Goal: Task Accomplishment & Management: Manage account settings

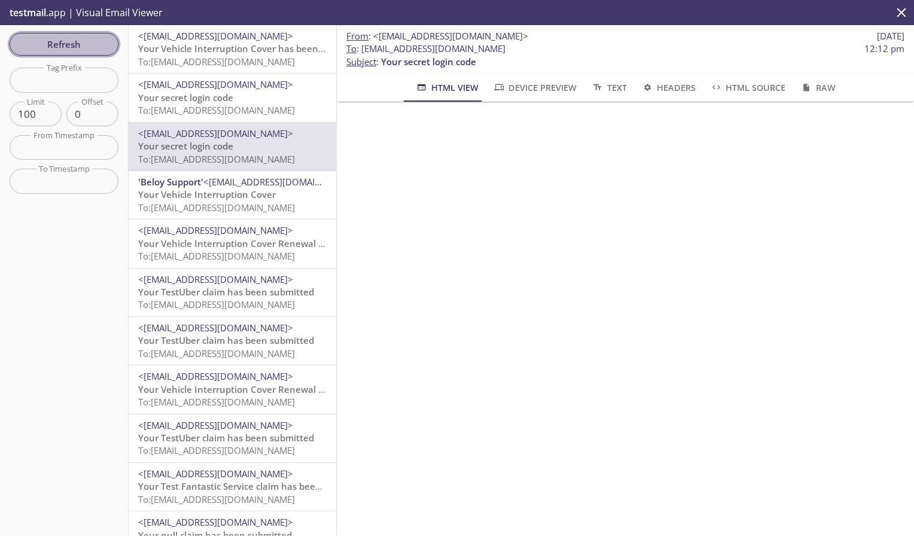
click at [70, 45] on span "Refresh" at bounding box center [64, 44] width 90 height 16
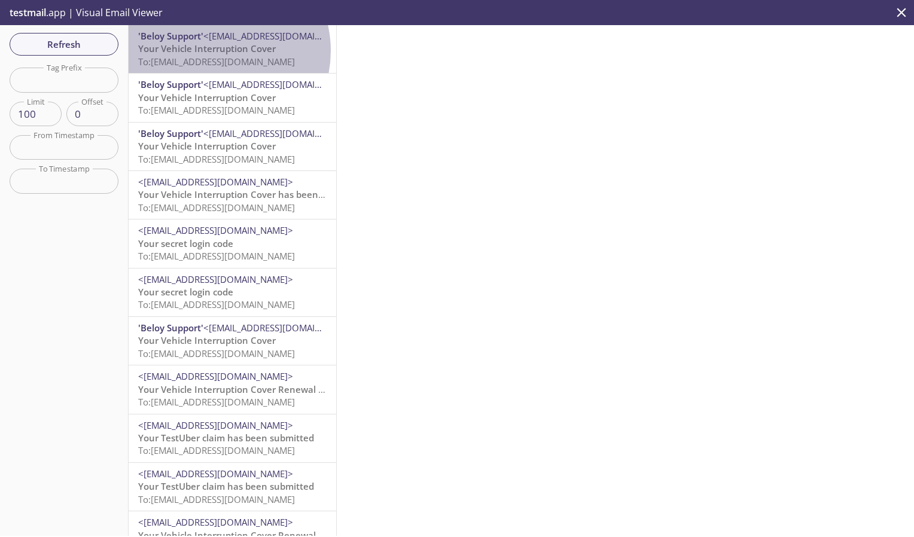
click at [213, 51] on span "Your Vehicle Interruption Cover" at bounding box center [207, 48] width 138 height 12
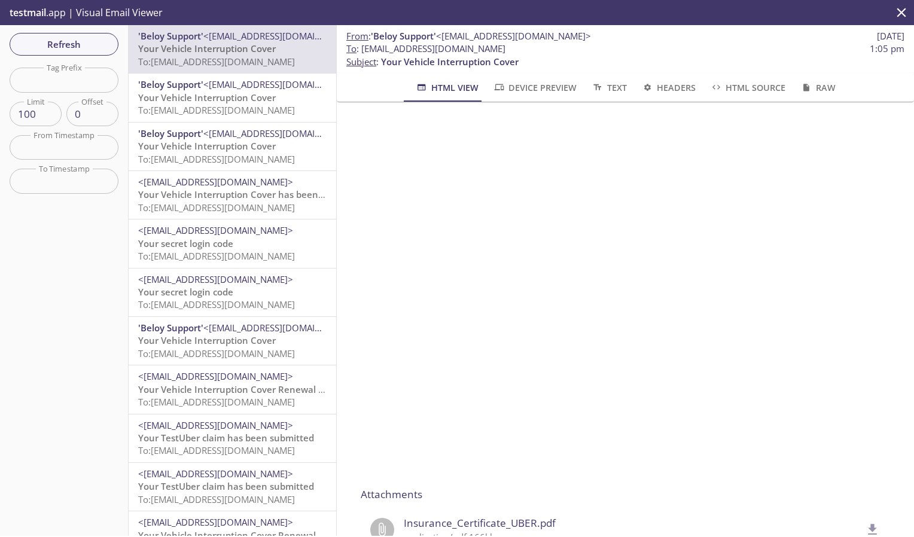
scroll to position [758, 0]
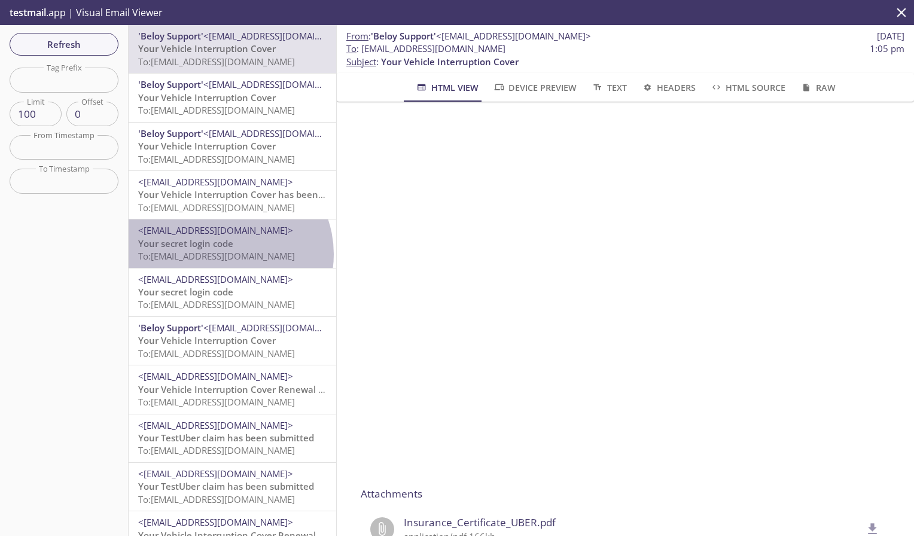
click at [225, 254] on span "To: [EMAIL_ADDRESS][DOMAIN_NAME]" at bounding box center [216, 256] width 157 height 12
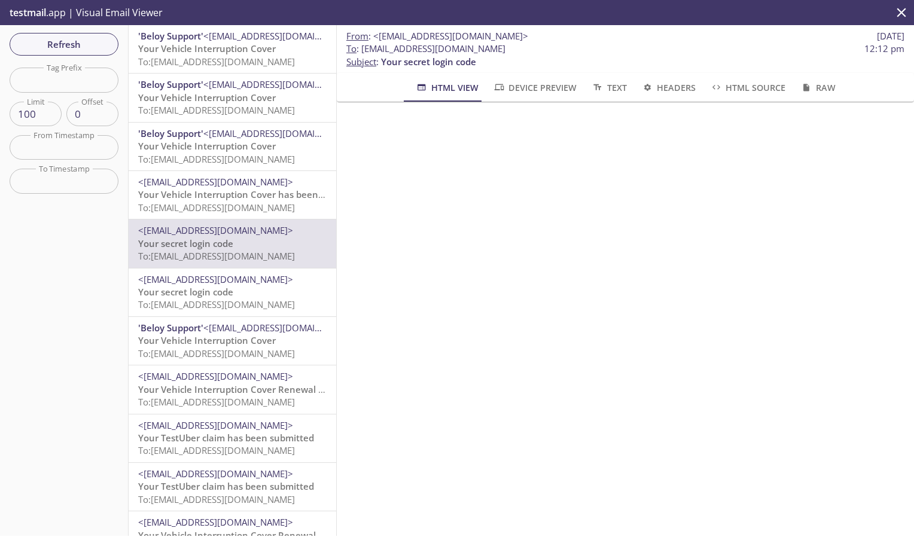
click at [227, 291] on span "Your secret login code" at bounding box center [185, 292] width 95 height 12
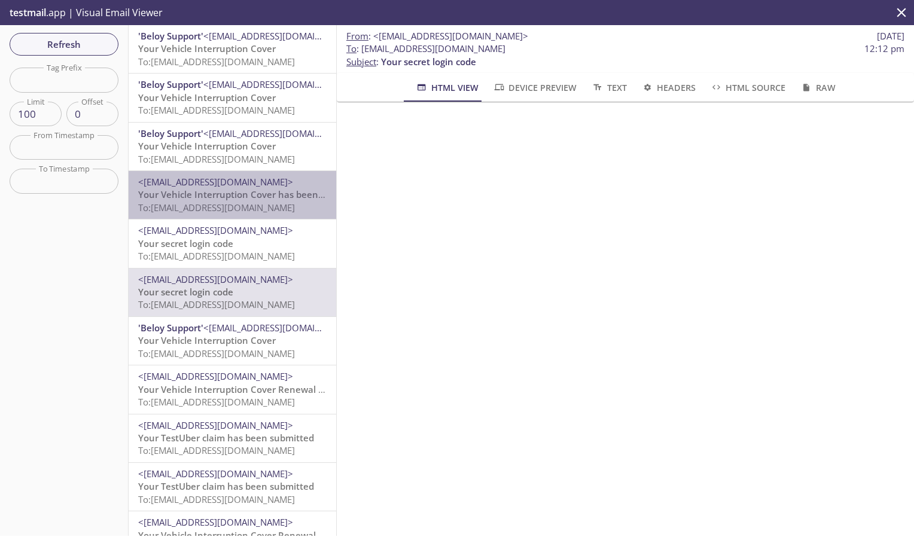
click at [234, 203] on span "To: [EMAIL_ADDRESS][DOMAIN_NAME]" at bounding box center [216, 208] width 157 height 12
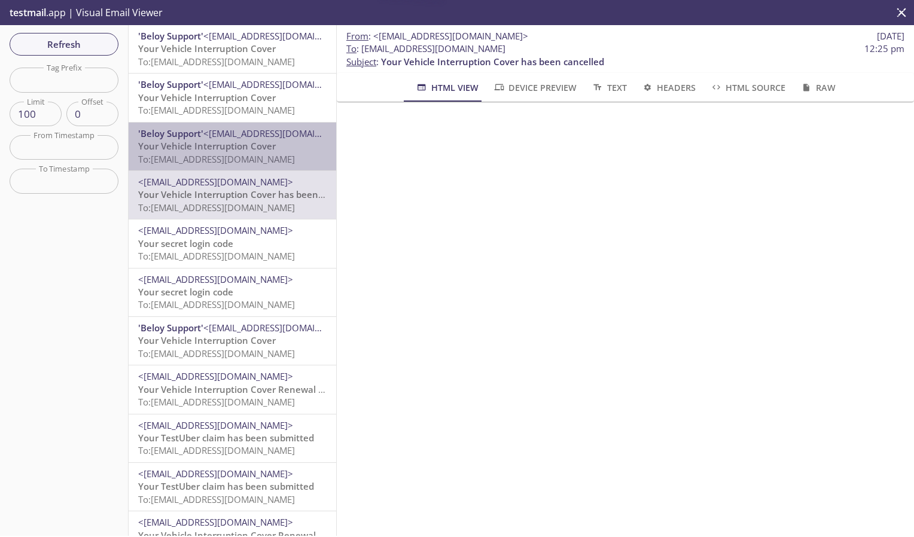
click at [240, 154] on span "To: [EMAIL_ADDRESS][DOMAIN_NAME]" at bounding box center [216, 159] width 157 height 12
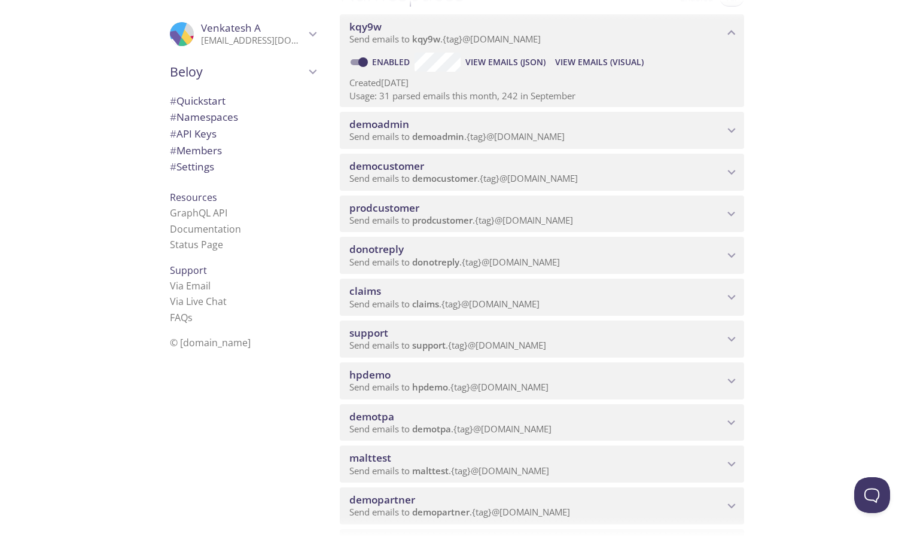
scroll to position [172, 0]
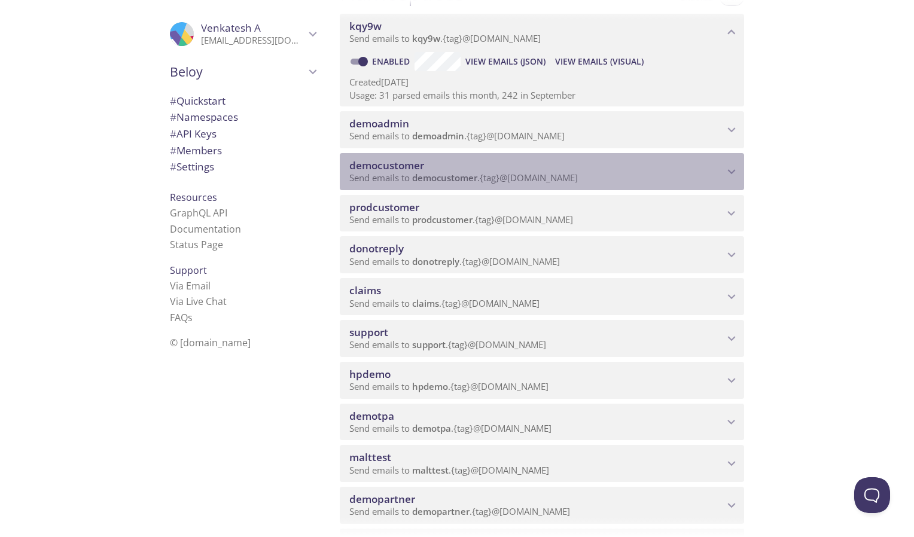
click at [707, 173] on p "Send emails to democustomer . {tag} @[DOMAIN_NAME]" at bounding box center [536, 178] width 374 height 12
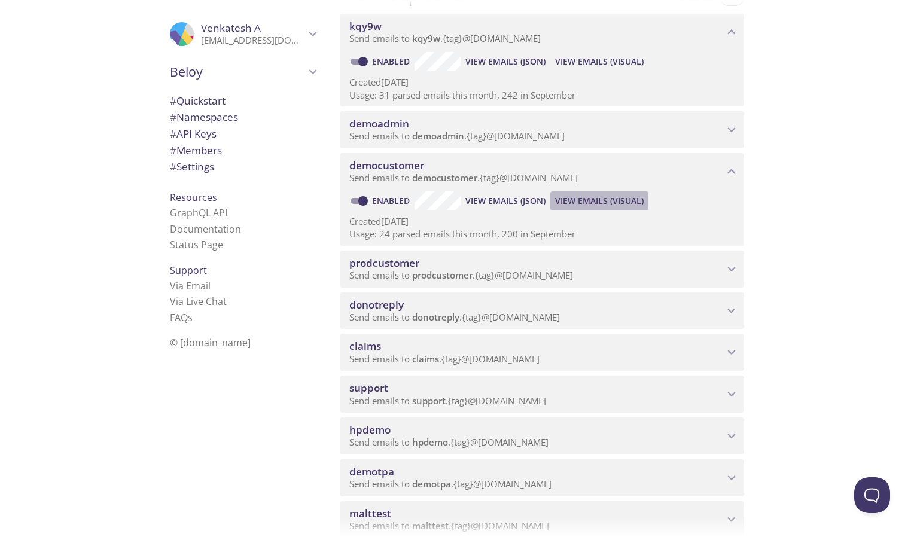
click at [591, 201] on span "View Emails (Visual)" at bounding box center [599, 201] width 89 height 14
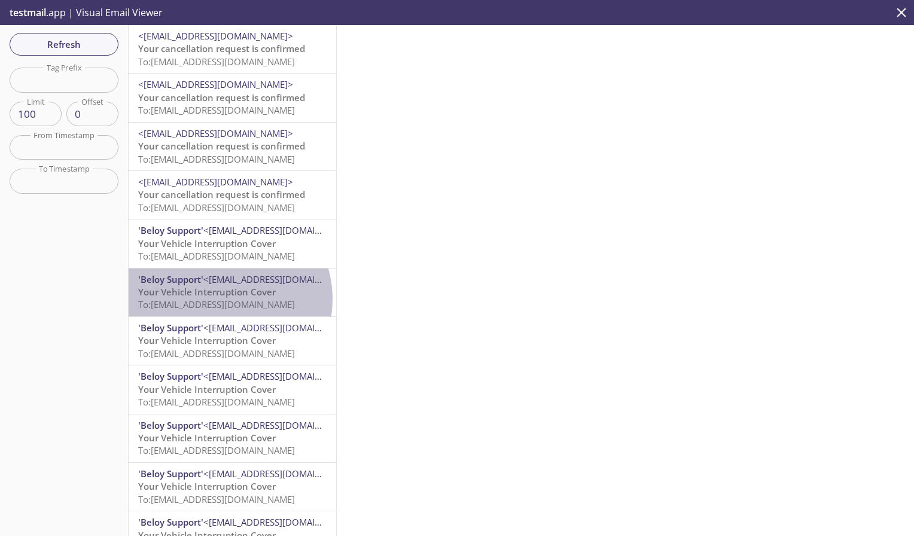
click at [219, 300] on span "To: [EMAIL_ADDRESS][DOMAIN_NAME]" at bounding box center [216, 304] width 157 height 12
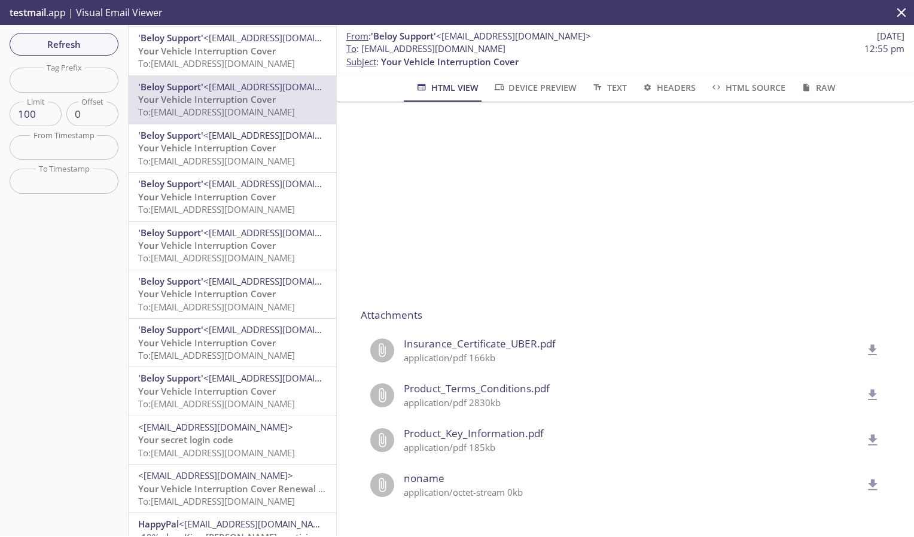
scroll to position [257, 0]
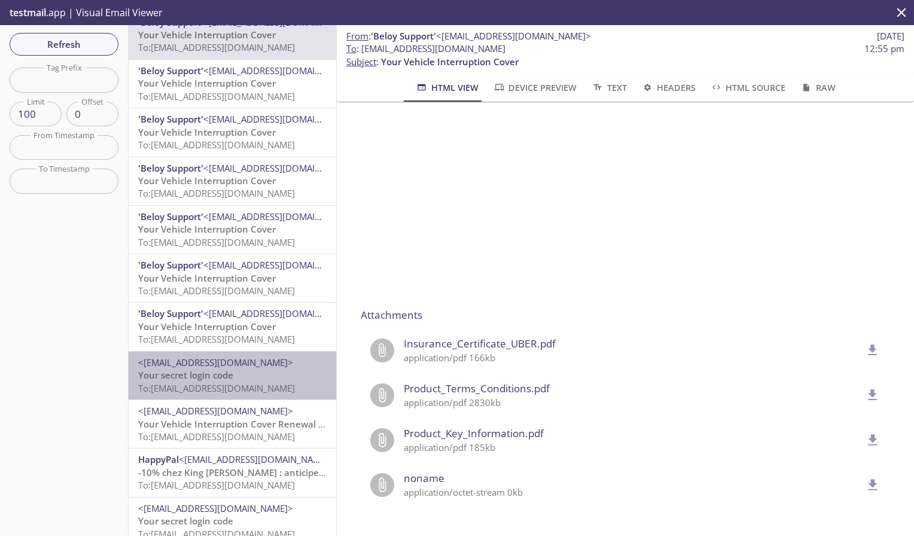
click at [242, 369] on span "<[EMAIL_ADDRESS][DOMAIN_NAME]>" at bounding box center [232, 362] width 188 height 13
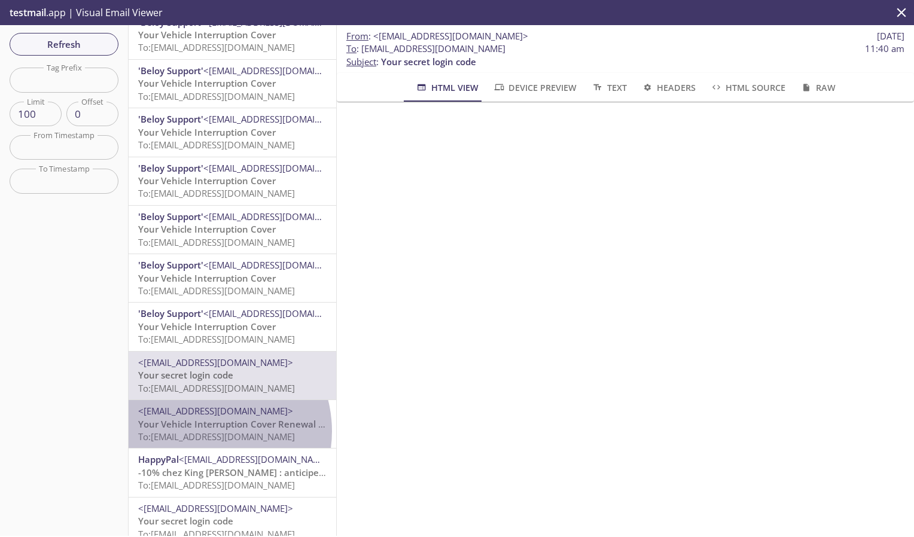
click at [206, 431] on span "To: [EMAIL_ADDRESS][DOMAIN_NAME]" at bounding box center [216, 437] width 157 height 12
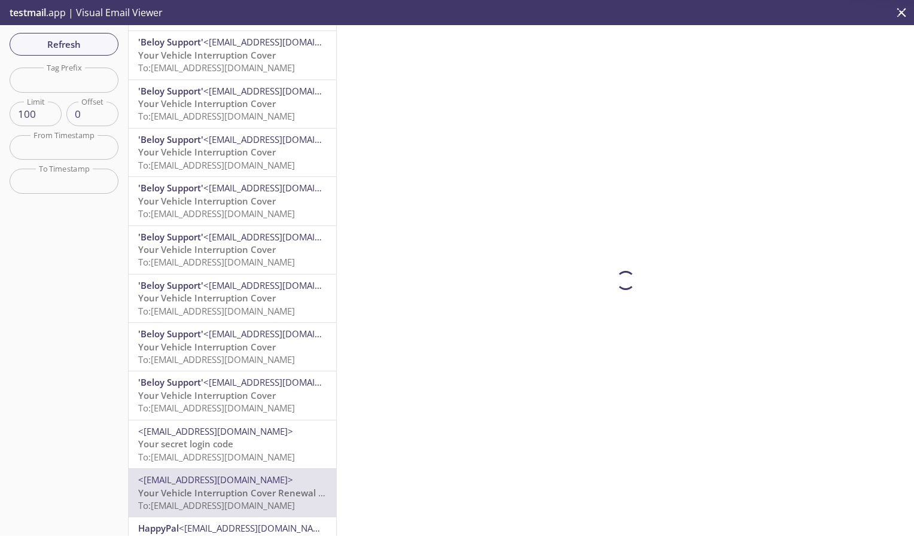
scroll to position [175, 0]
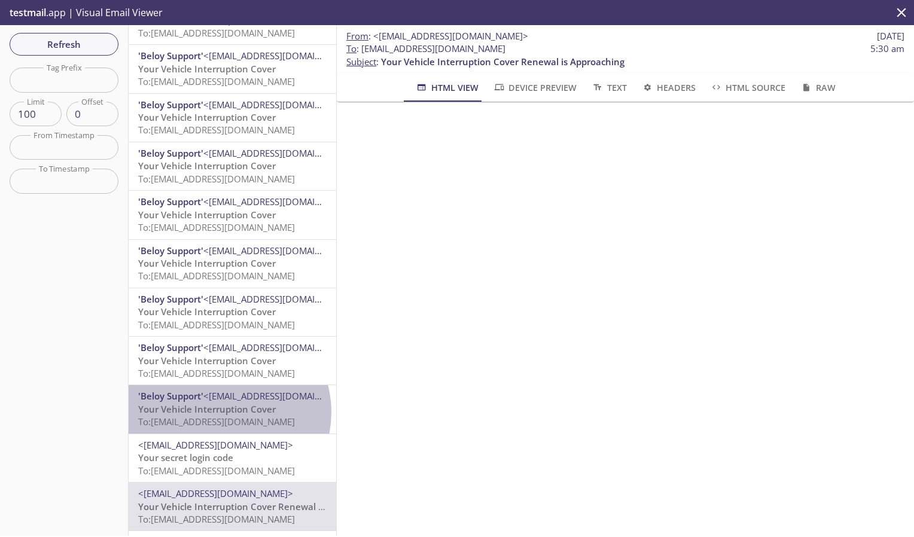
click at [219, 412] on span "Your Vehicle Interruption Cover" at bounding box center [207, 409] width 138 height 12
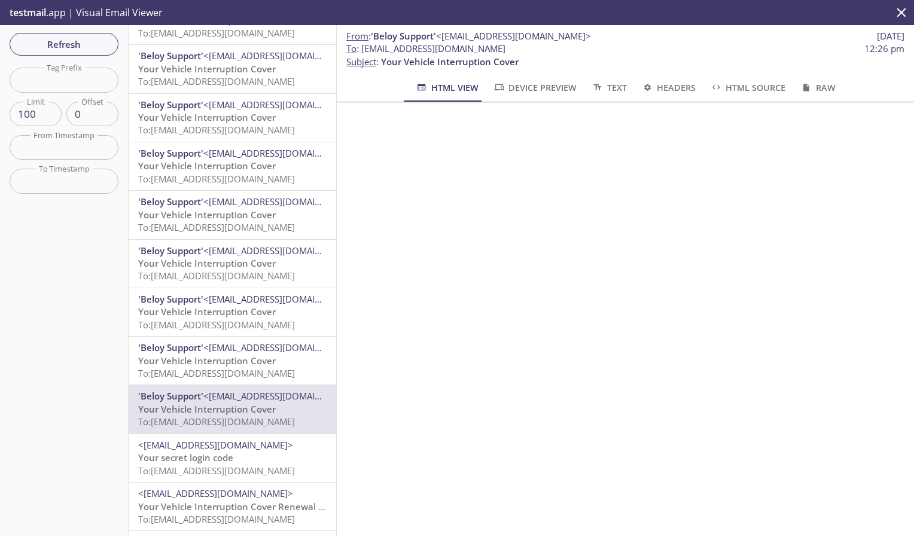
scroll to position [324, 0]
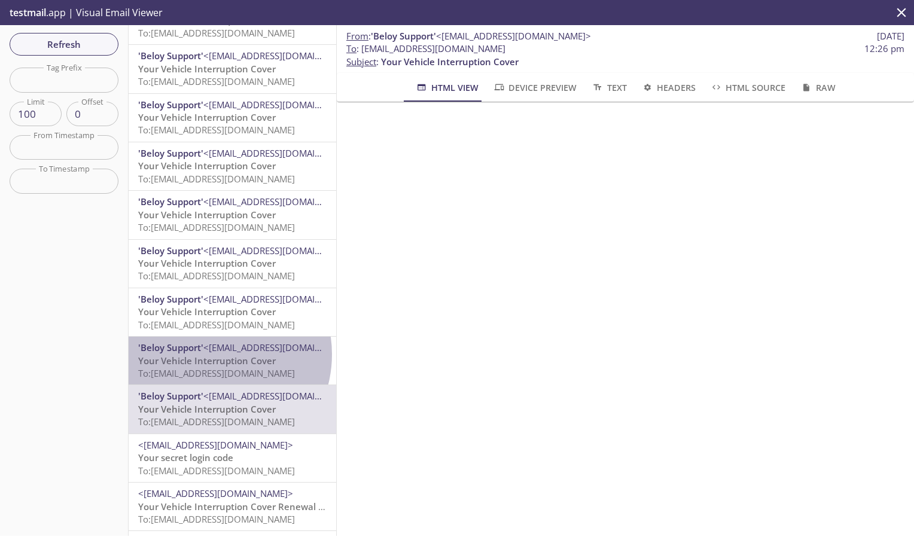
click at [207, 355] on span "Your Vehicle Interruption Cover" at bounding box center [207, 361] width 138 height 12
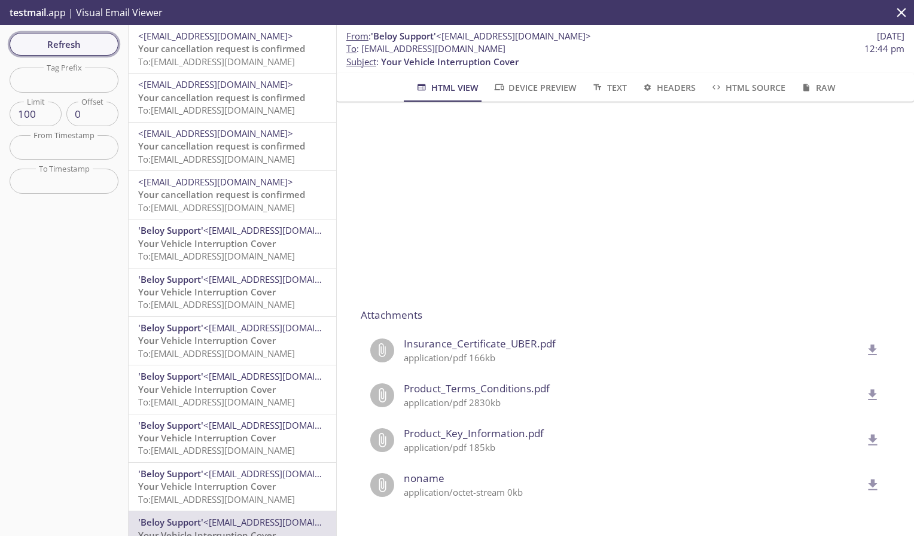
click at [69, 39] on span "Refresh" at bounding box center [64, 44] width 90 height 16
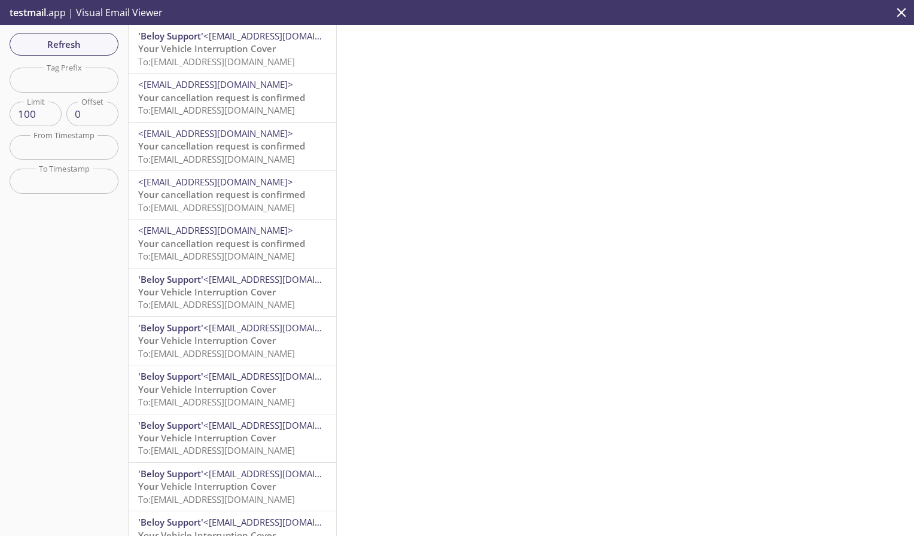
click at [196, 59] on span "To: [EMAIL_ADDRESS][DOMAIN_NAME]" at bounding box center [216, 62] width 157 height 12
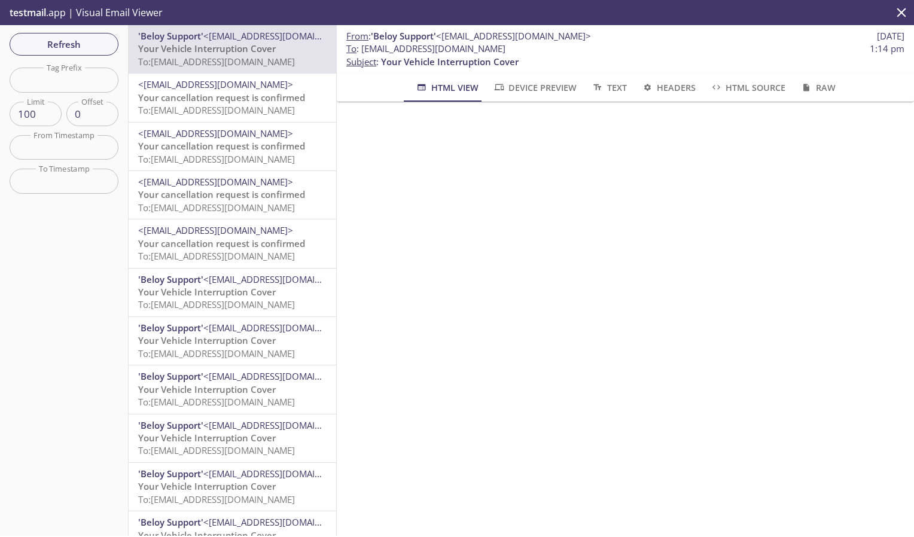
scroll to position [297, 0]
click at [102, 44] on span "Refresh" at bounding box center [64, 44] width 90 height 16
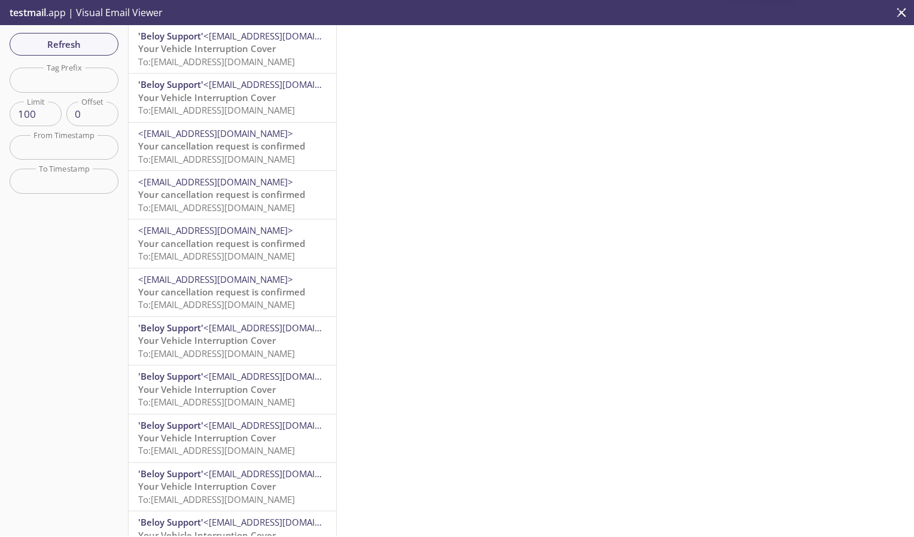
click at [222, 56] on span "To: [EMAIL_ADDRESS][DOMAIN_NAME]" at bounding box center [216, 62] width 157 height 12
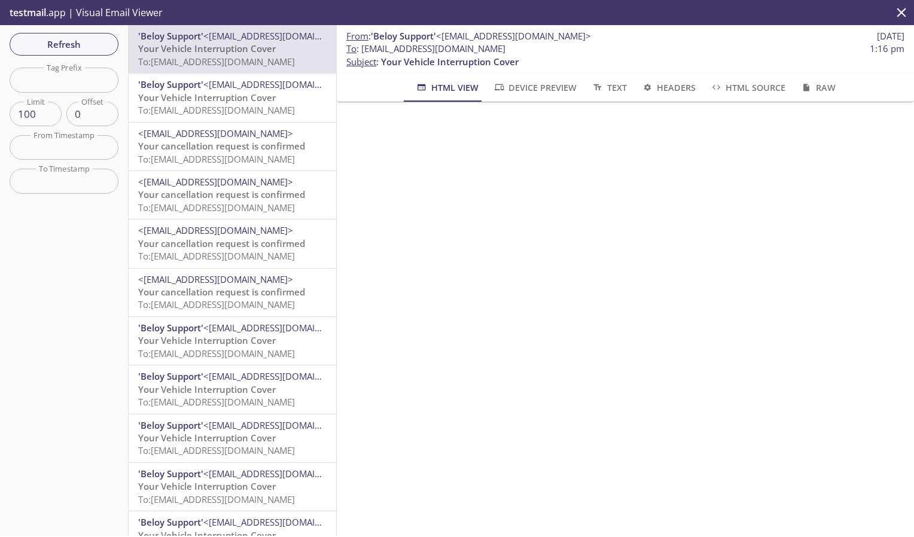
scroll to position [662, 0]
click at [74, 42] on span "Refresh" at bounding box center [64, 44] width 90 height 16
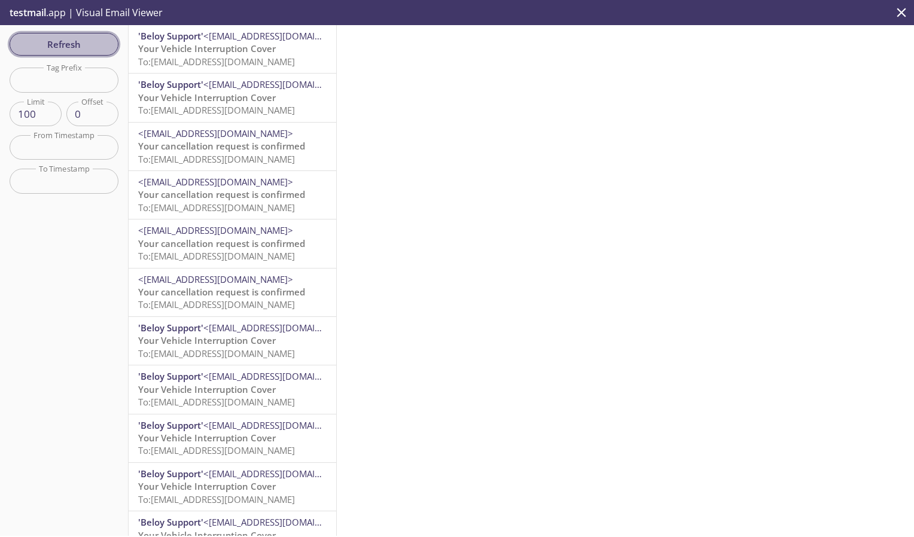
click at [97, 49] on span "Refresh" at bounding box center [64, 44] width 90 height 16
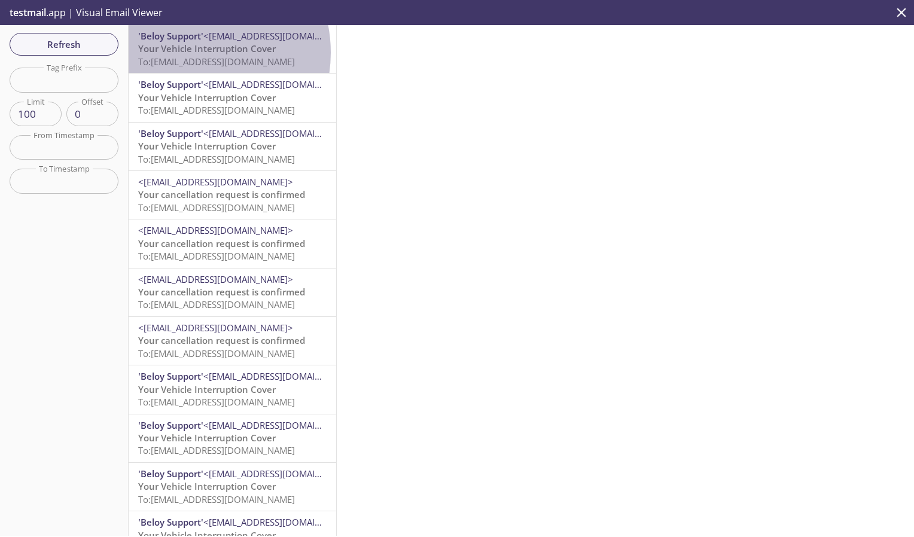
click at [188, 53] on span "Your Vehicle Interruption Cover" at bounding box center [207, 48] width 138 height 12
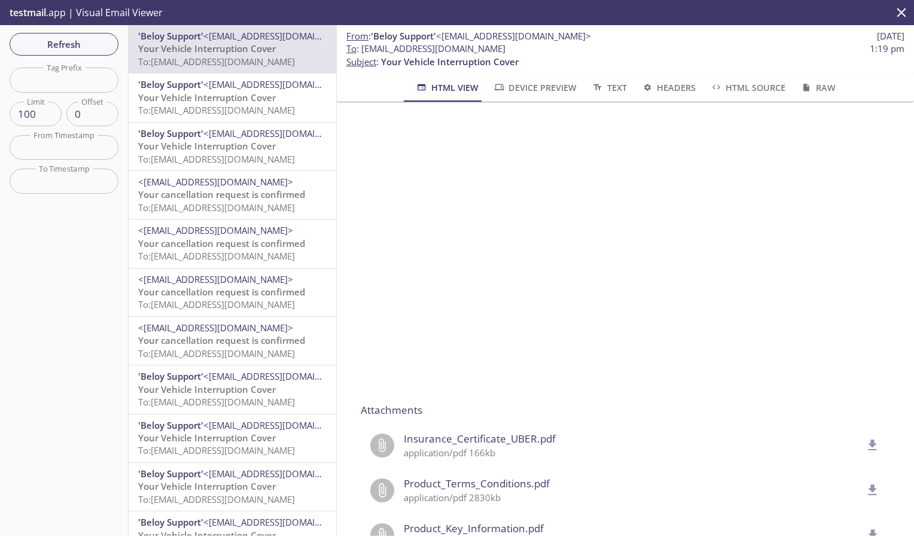
scroll to position [928, 0]
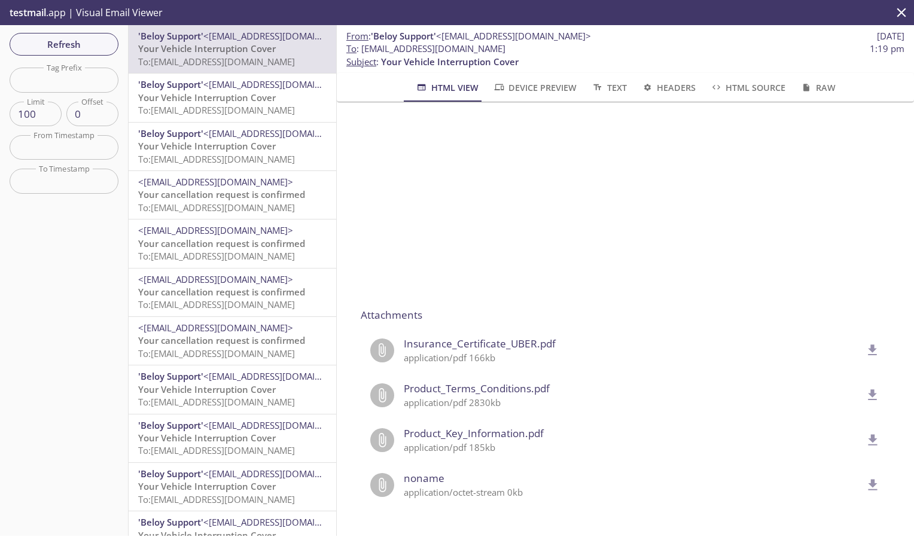
click at [501, 336] on span "Insurance_Certificate_UBER.pdf" at bounding box center [632, 344] width 457 height 16
click at [868, 344] on icon "delete" at bounding box center [872, 349] width 9 height 11
click at [863, 386] on button "delete" at bounding box center [873, 395] width 30 height 30
click at [865, 433] on icon "delete" at bounding box center [873, 440] width 16 height 16
click at [865, 477] on icon "delete" at bounding box center [873, 485] width 16 height 16
